Goal: Navigation & Orientation: Find specific page/section

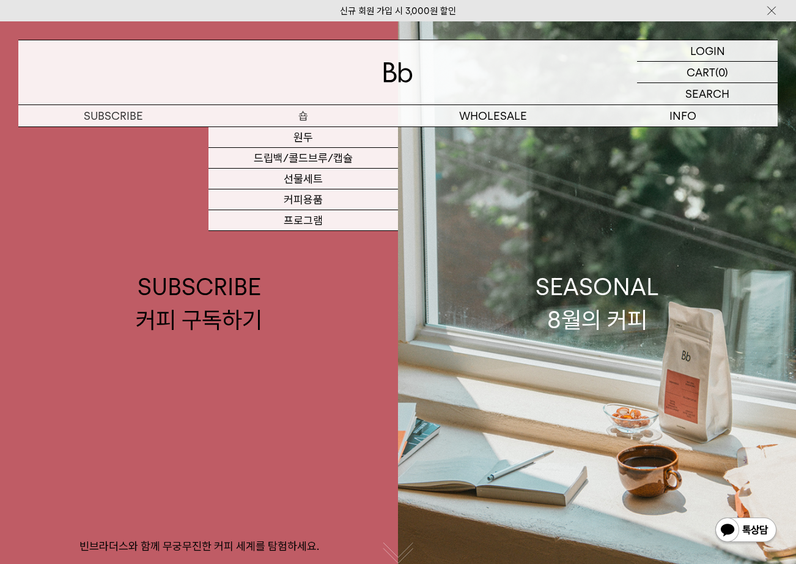
click at [307, 123] on p "숍" at bounding box center [304, 115] width 190 height 21
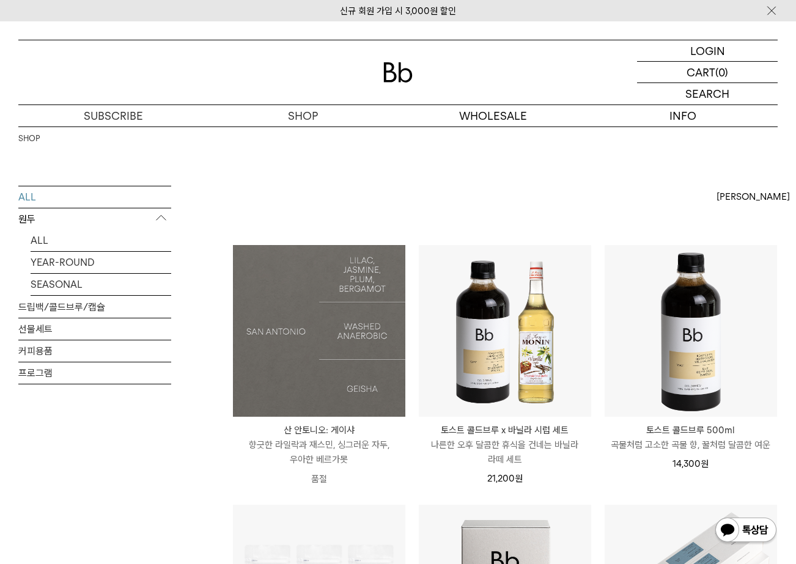
scroll to position [61, 0]
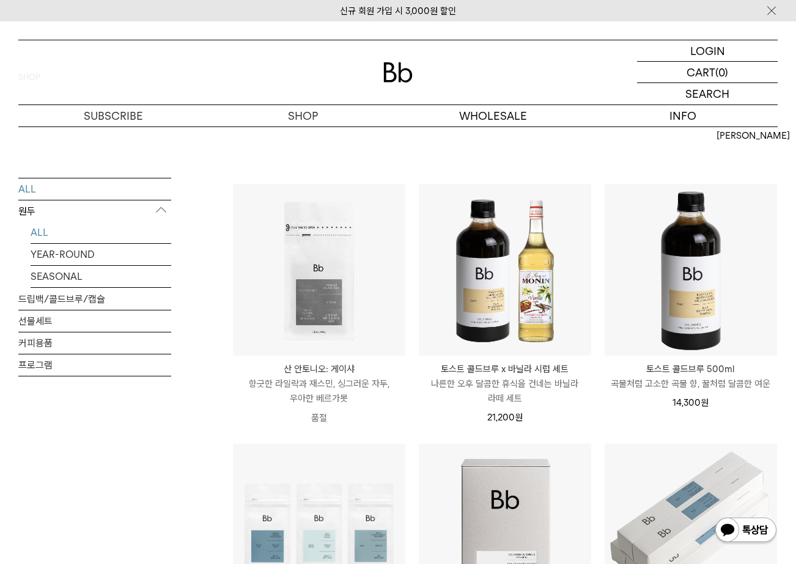
click at [101, 229] on link "ALL" at bounding box center [101, 231] width 141 height 21
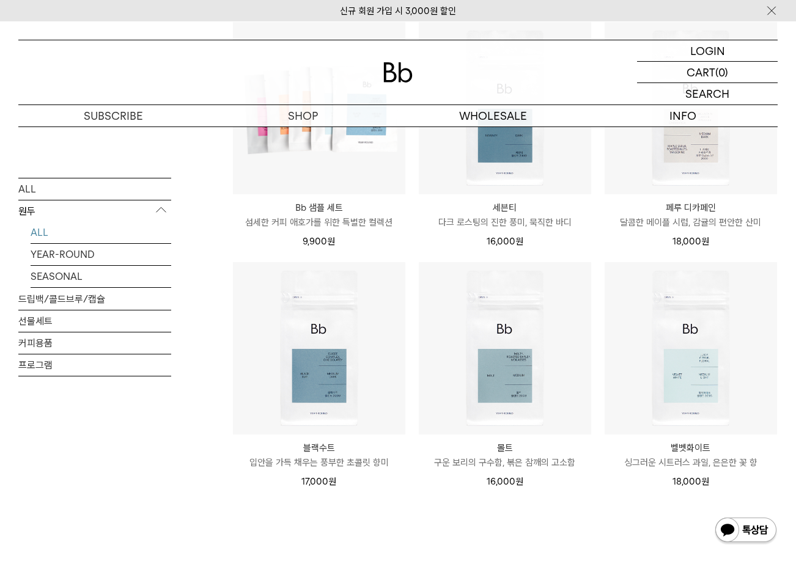
scroll to position [726, 0]
